Goal: Task Accomplishment & Management: Manage account settings

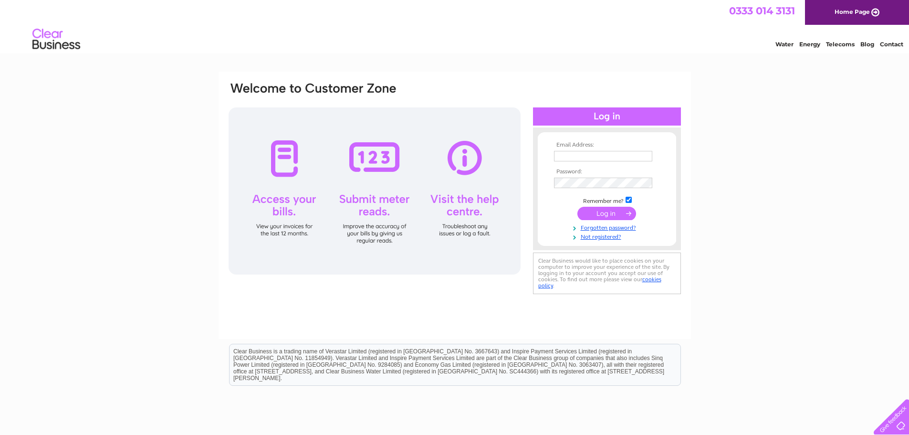
click at [585, 155] on input "text" at bounding box center [603, 156] width 98 height 10
type input "info@apolloceilings.co.uk"
click at [597, 213] on input "submit" at bounding box center [606, 214] width 59 height 13
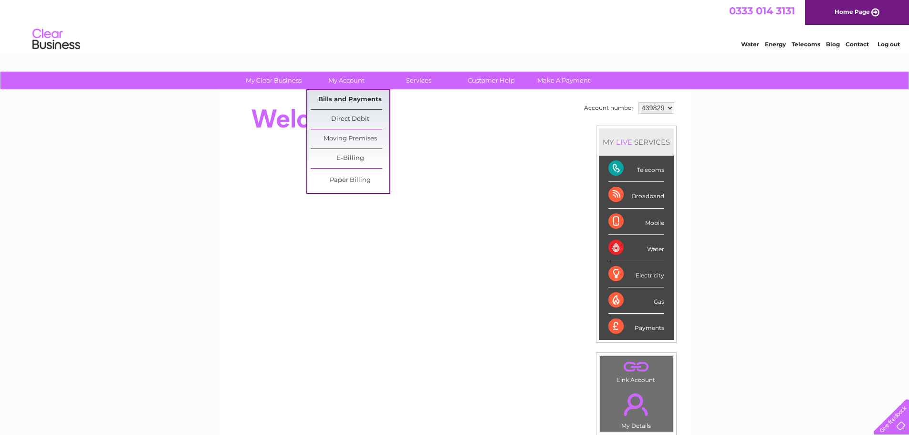
click at [347, 95] on link "Bills and Payments" at bounding box center [350, 99] width 79 height 19
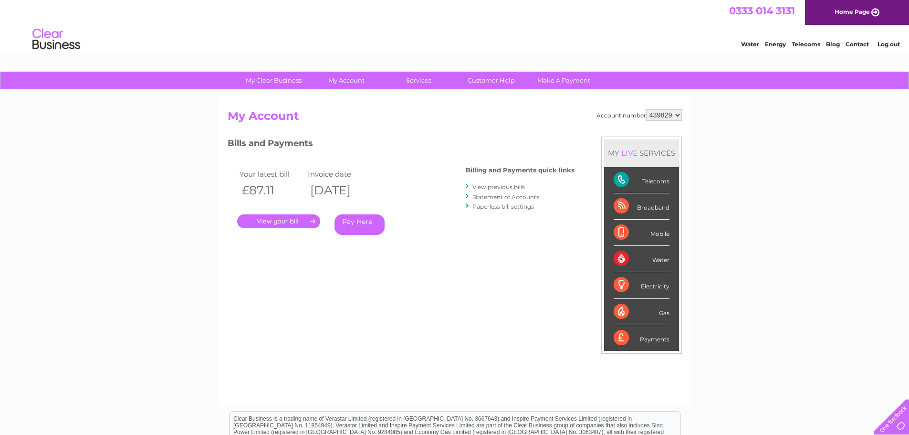
click at [299, 226] on link "." at bounding box center [278, 221] width 83 height 14
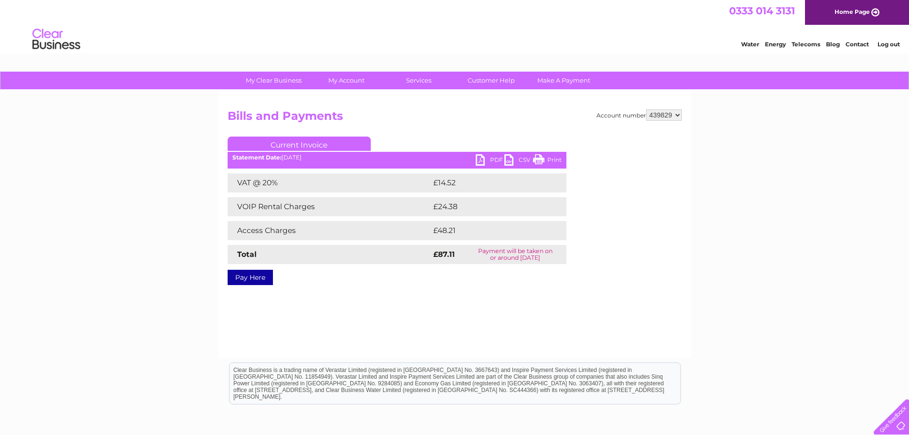
click at [486, 166] on link "PDF" at bounding box center [490, 161] width 29 height 14
drag, startPoint x: 543, startPoint y: 160, endPoint x: 737, endPoint y: 15, distance: 241.3
click at [543, 160] on link "Print" at bounding box center [547, 161] width 29 height 14
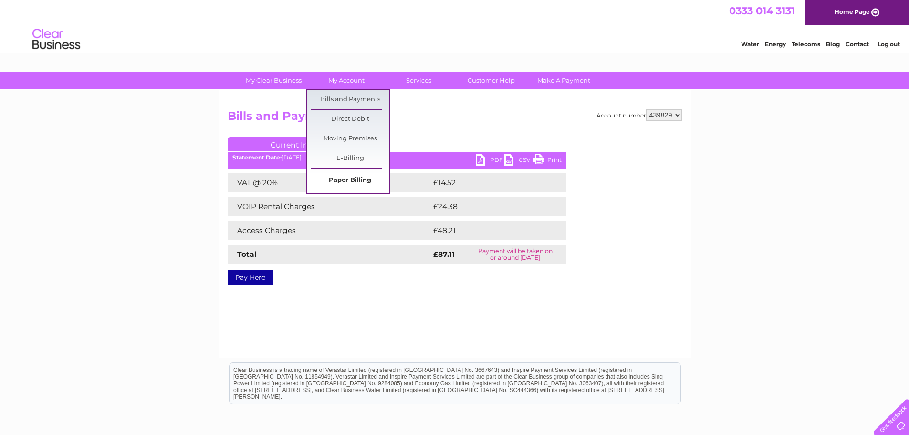
click at [361, 180] on link "Paper Billing" at bounding box center [350, 180] width 79 height 19
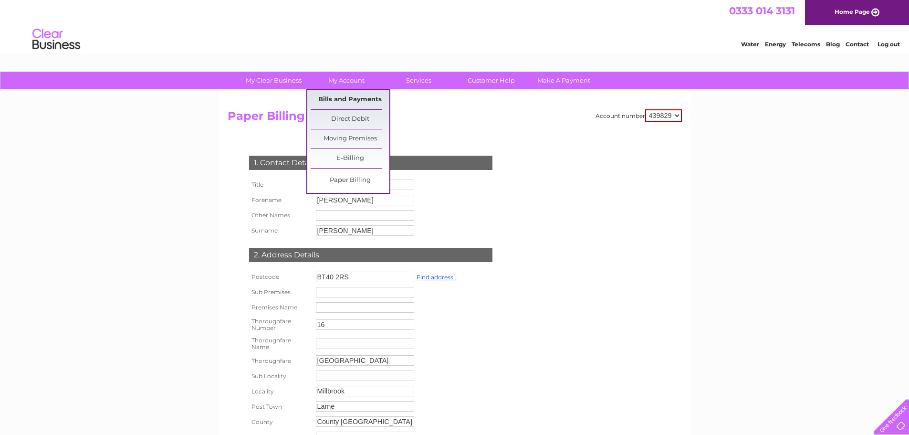
click at [354, 97] on link "Bills and Payments" at bounding box center [350, 99] width 79 height 19
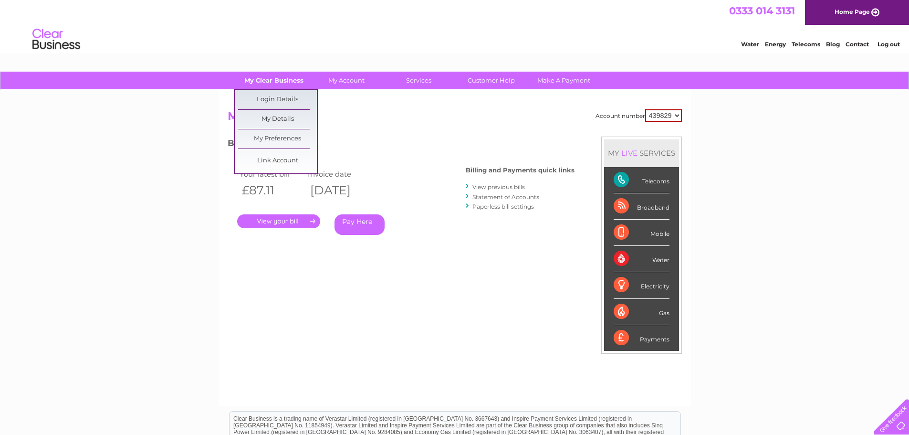
click at [272, 82] on link "My Clear Business" at bounding box center [273, 81] width 79 height 18
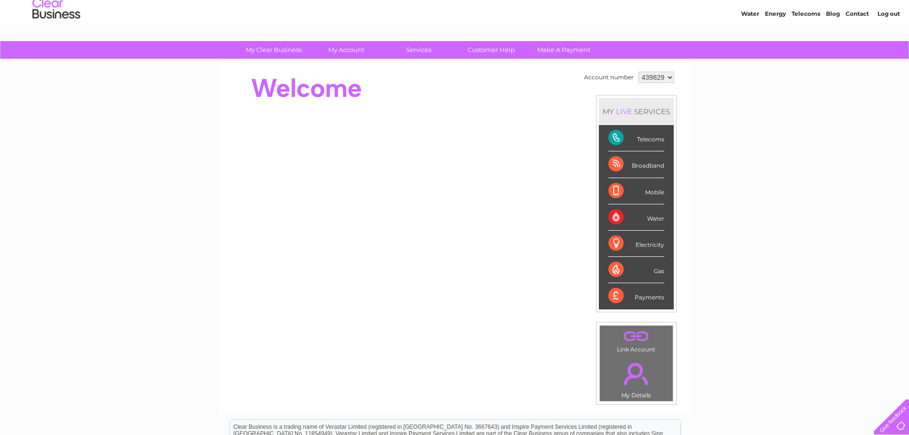
scroll to position [48, 0]
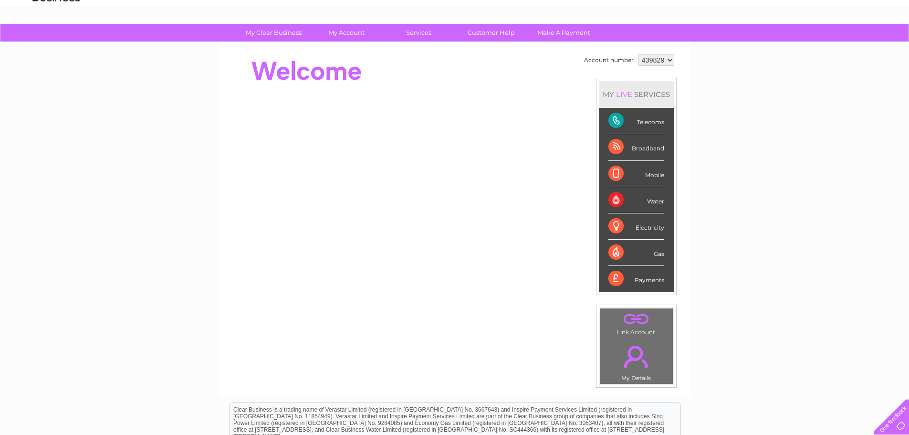
click at [635, 366] on link "." at bounding box center [636, 356] width 68 height 33
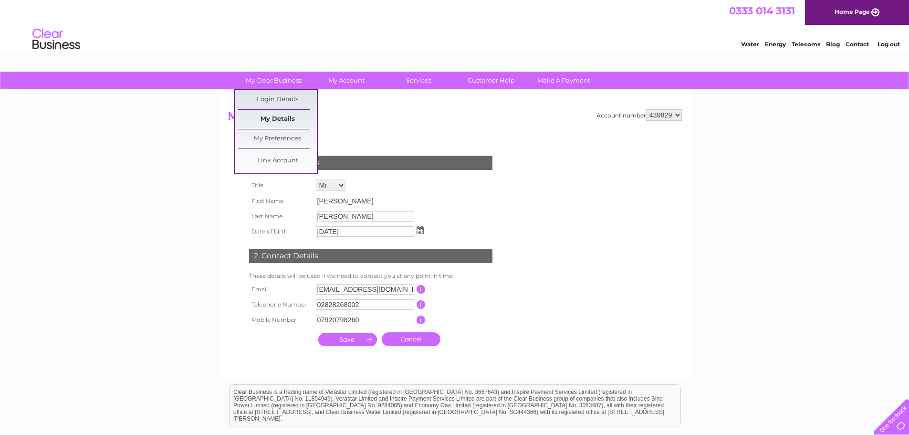
click at [288, 117] on link "My Details" at bounding box center [277, 119] width 79 height 19
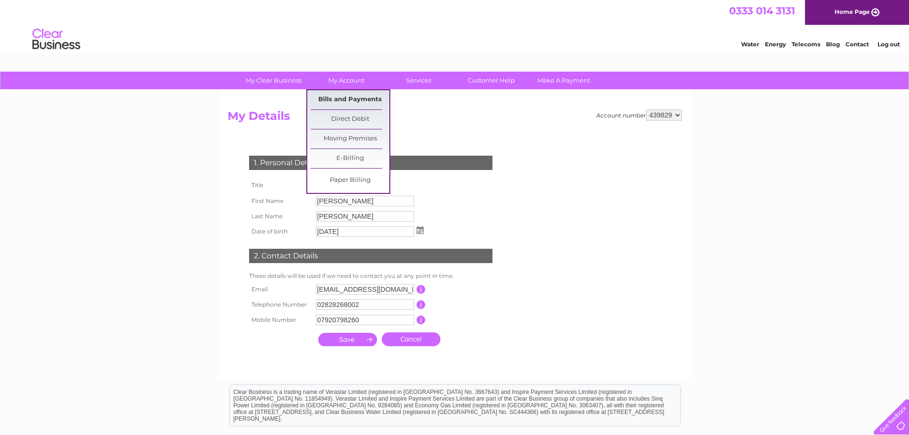
click at [344, 99] on link "Bills and Payments" at bounding box center [350, 99] width 79 height 19
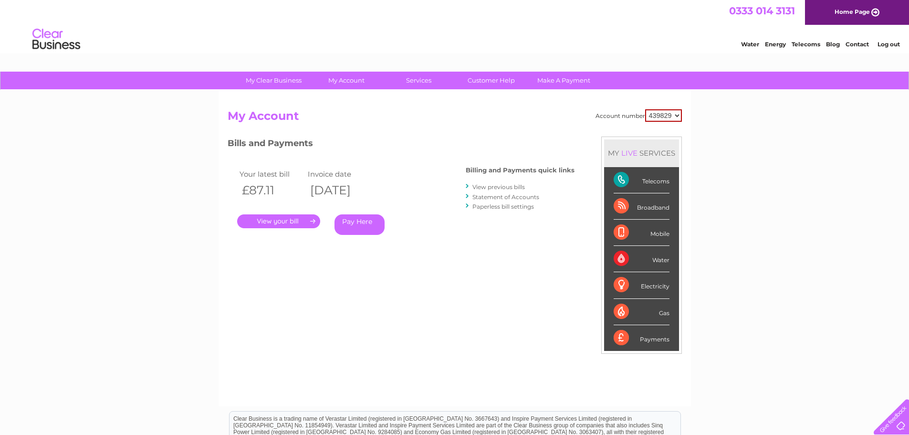
click at [298, 222] on link "." at bounding box center [278, 221] width 83 height 14
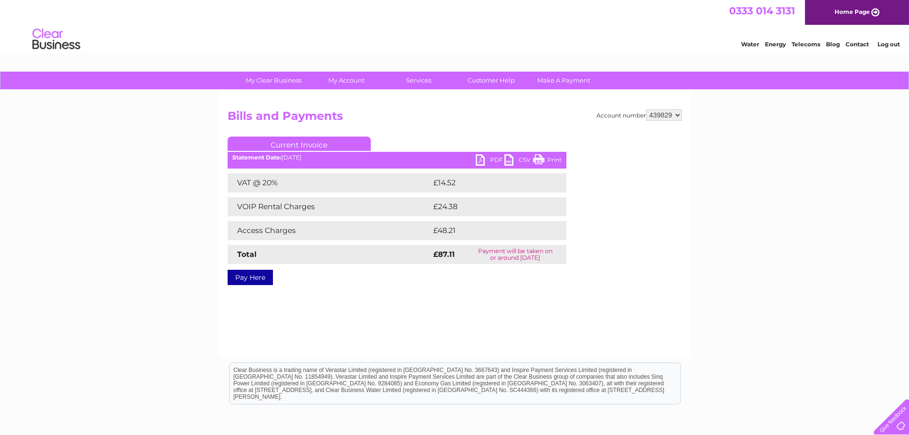
click at [300, 145] on link "Current Invoice" at bounding box center [299, 143] width 143 height 14
